Goal: Navigation & Orientation: Find specific page/section

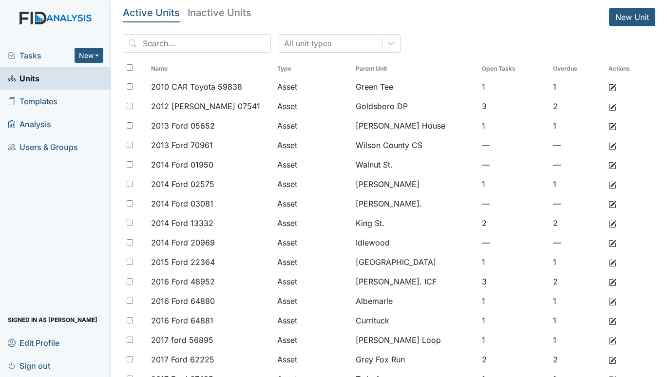
click at [21, 53] on span "Tasks" at bounding box center [41, 56] width 67 height 12
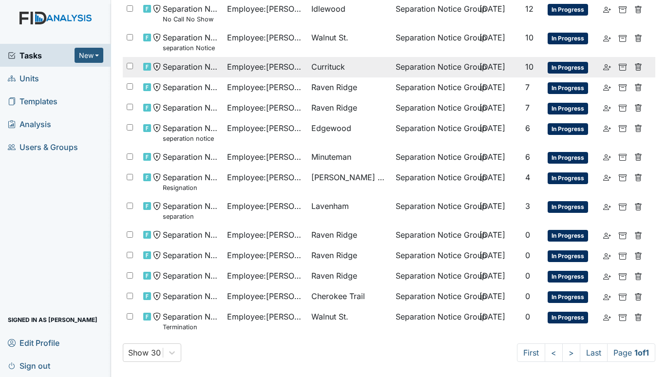
scroll to position [111, 0]
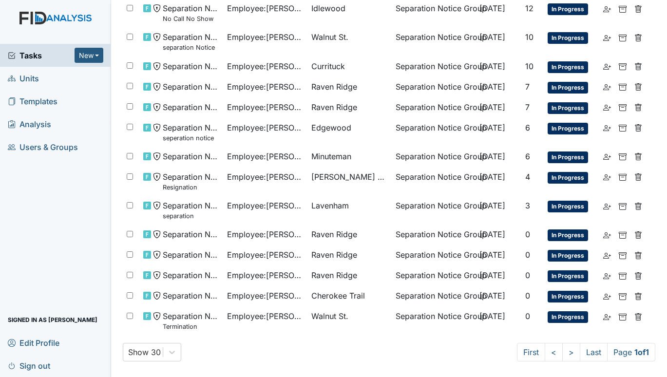
click at [28, 73] on span "Units" at bounding box center [23, 78] width 31 height 15
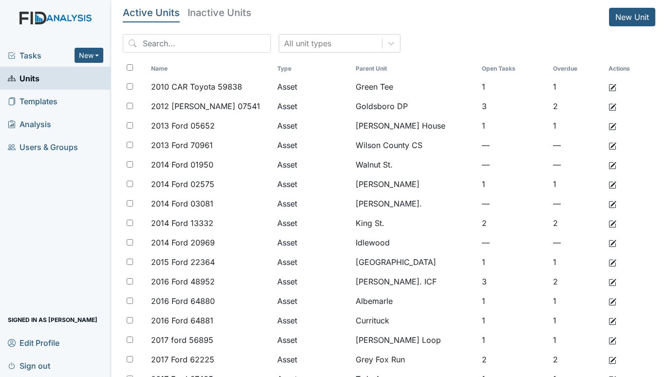
click at [29, 63] on div "Tasks New Form Inspection Document Bundle" at bounding box center [55, 55] width 111 height 23
click at [31, 55] on span "Tasks" at bounding box center [41, 56] width 67 height 12
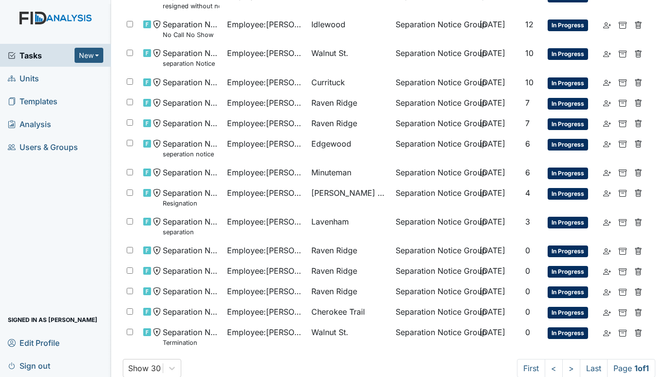
scroll to position [111, 0]
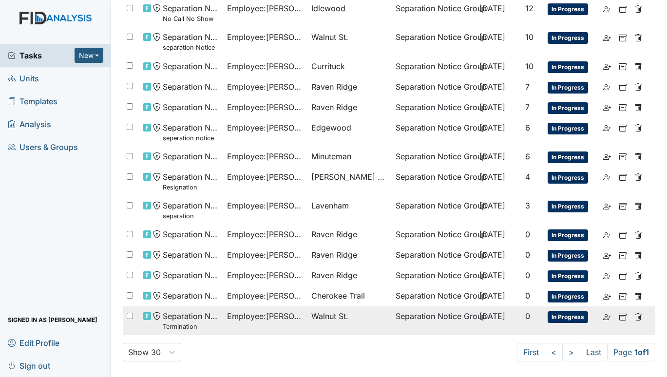
click at [299, 316] on td "Employee : [PERSON_NAME]" at bounding box center [265, 321] width 84 height 29
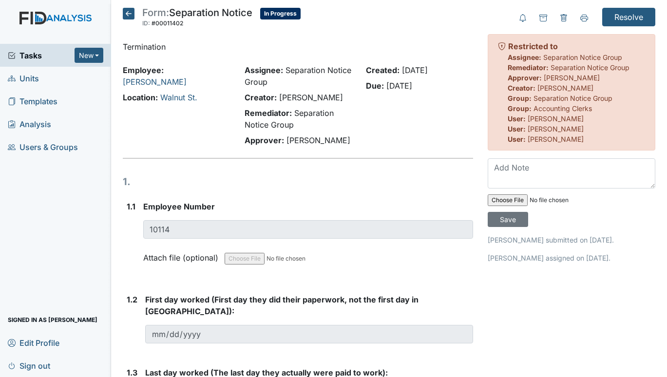
click at [27, 75] on span "Units" at bounding box center [23, 78] width 31 height 15
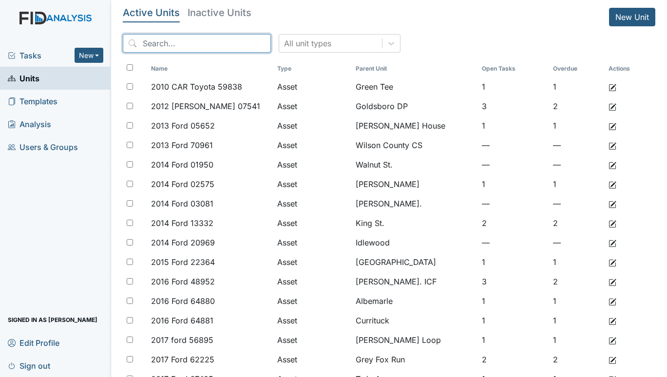
click at [171, 40] on input "search" at bounding box center [197, 43] width 148 height 19
click at [24, 51] on span "Tasks" at bounding box center [41, 56] width 67 height 12
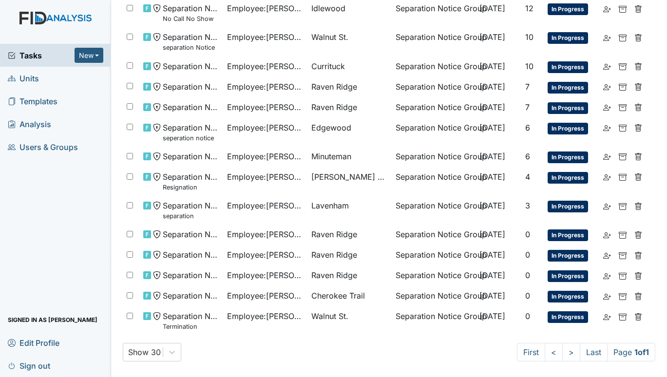
scroll to position [62, 0]
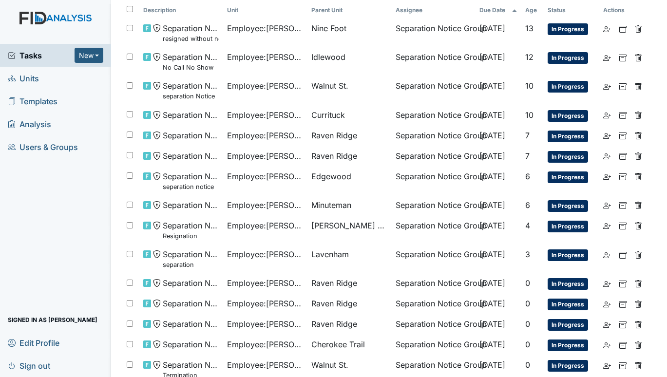
click at [30, 77] on span "Units" at bounding box center [23, 78] width 31 height 15
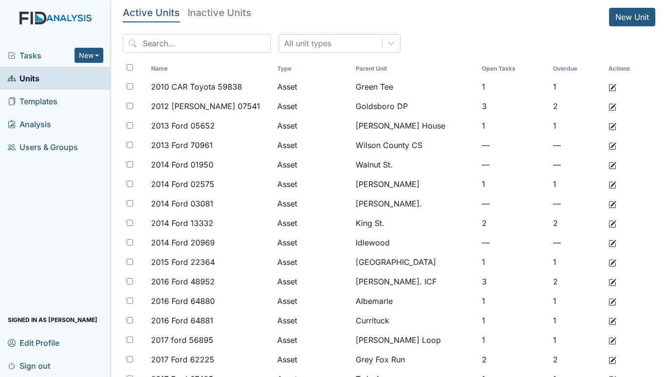
click at [27, 52] on span "Tasks" at bounding box center [41, 56] width 67 height 12
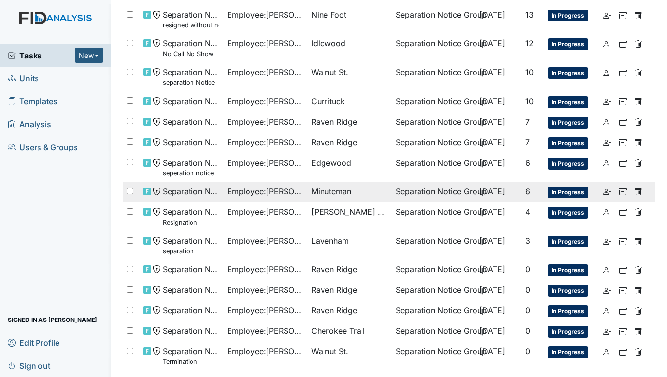
scroll to position [97, 0]
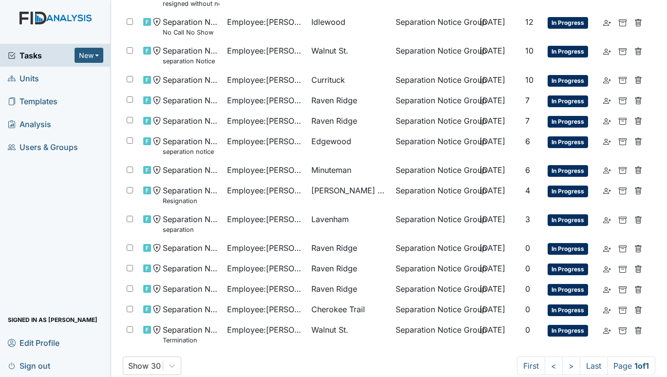
click at [24, 76] on span "Units" at bounding box center [23, 78] width 31 height 15
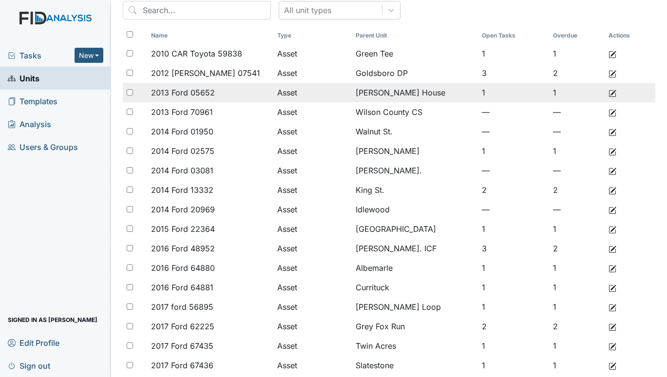
scroll to position [49, 0]
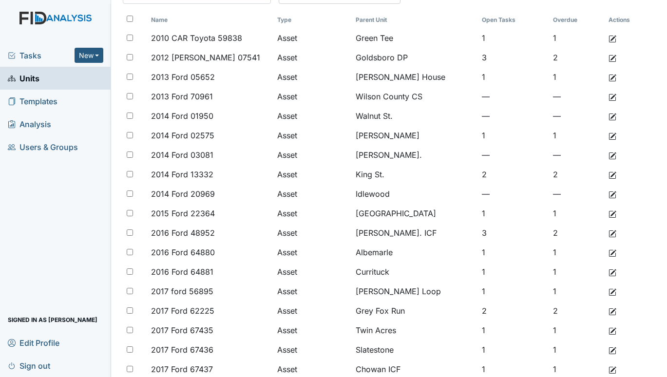
click at [23, 53] on span "Tasks" at bounding box center [41, 56] width 67 height 12
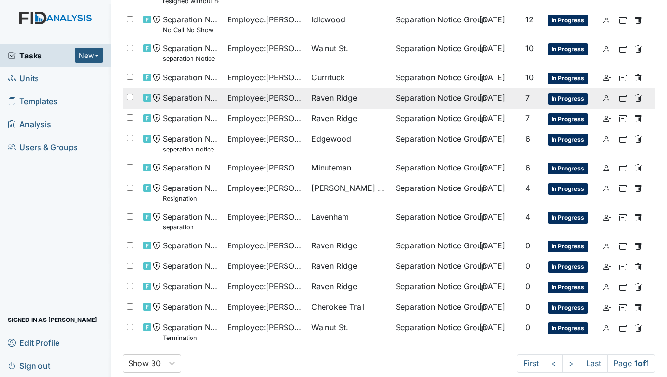
scroll to position [111, 0]
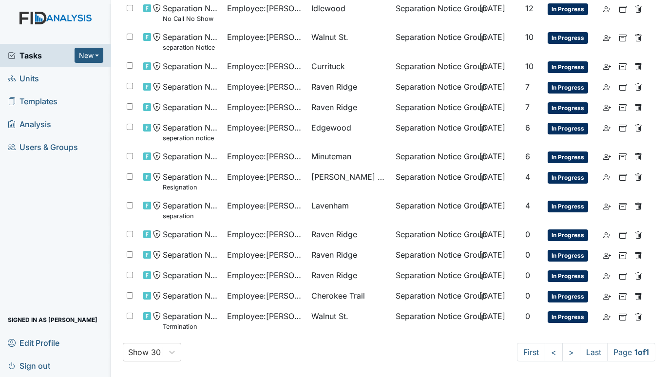
click at [43, 76] on link "Units" at bounding box center [55, 78] width 111 height 23
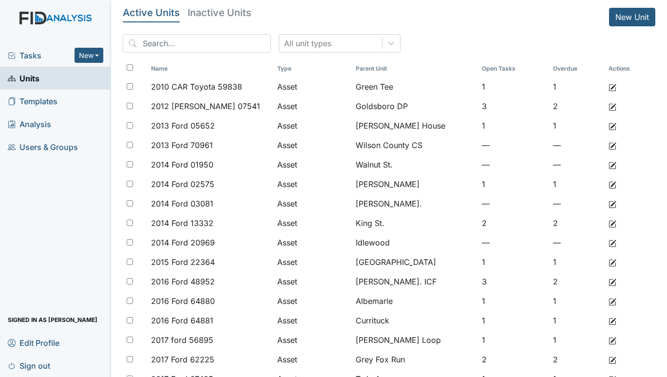
click at [39, 58] on span "Tasks" at bounding box center [41, 56] width 67 height 12
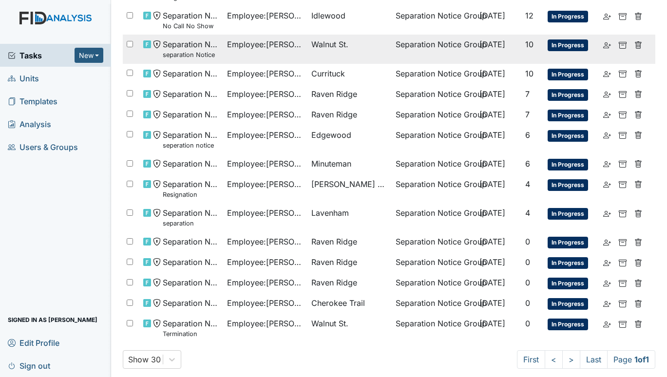
scroll to position [111, 0]
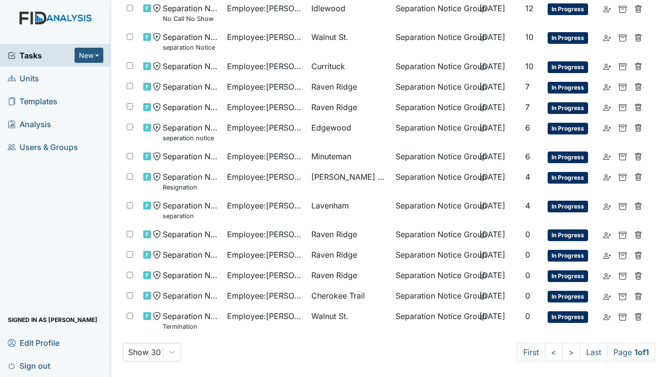
click at [24, 77] on span "Units" at bounding box center [23, 78] width 31 height 15
